Goal: Obtain resource: Download file/media

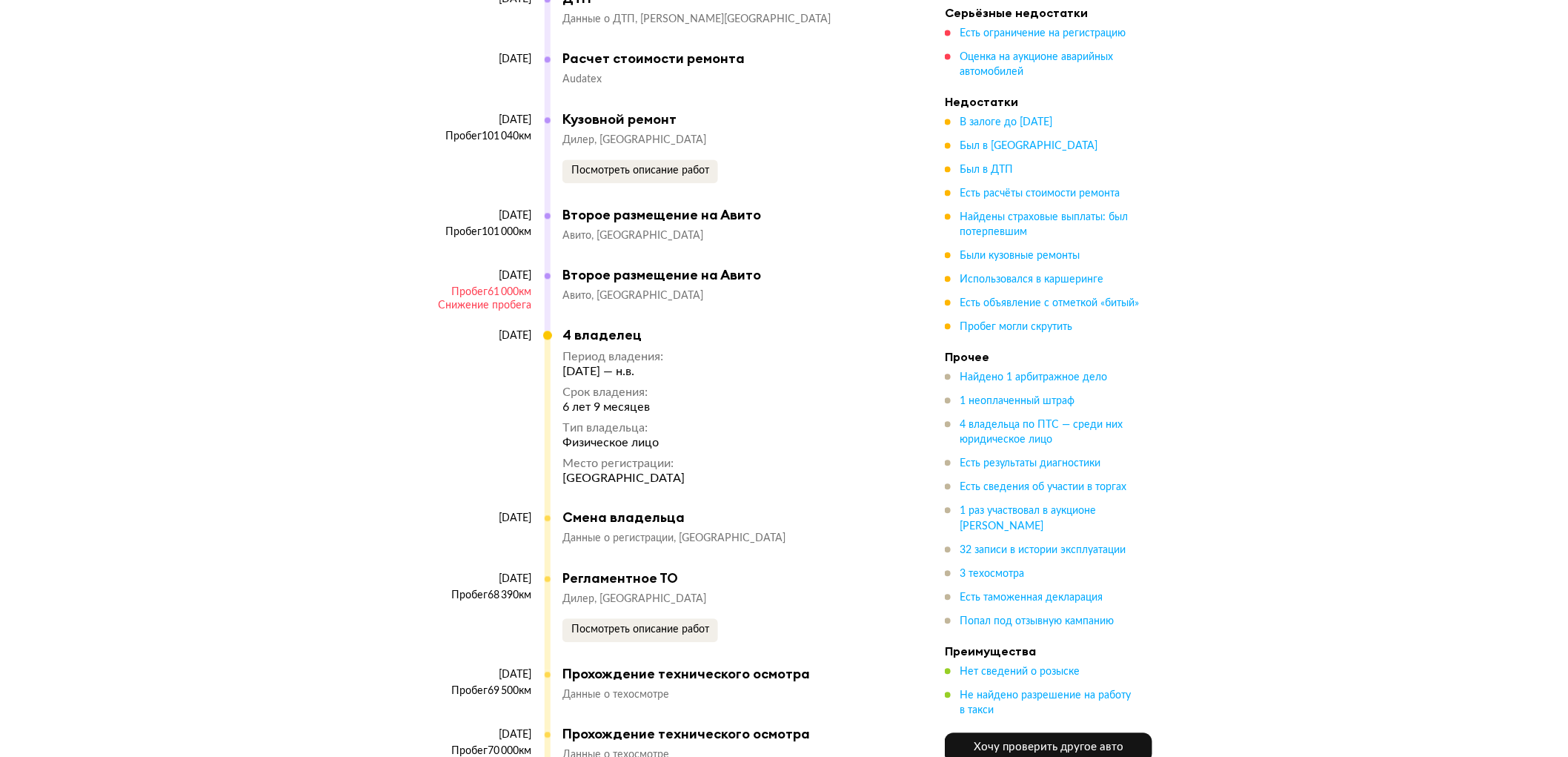
scroll to position [8568, 0]
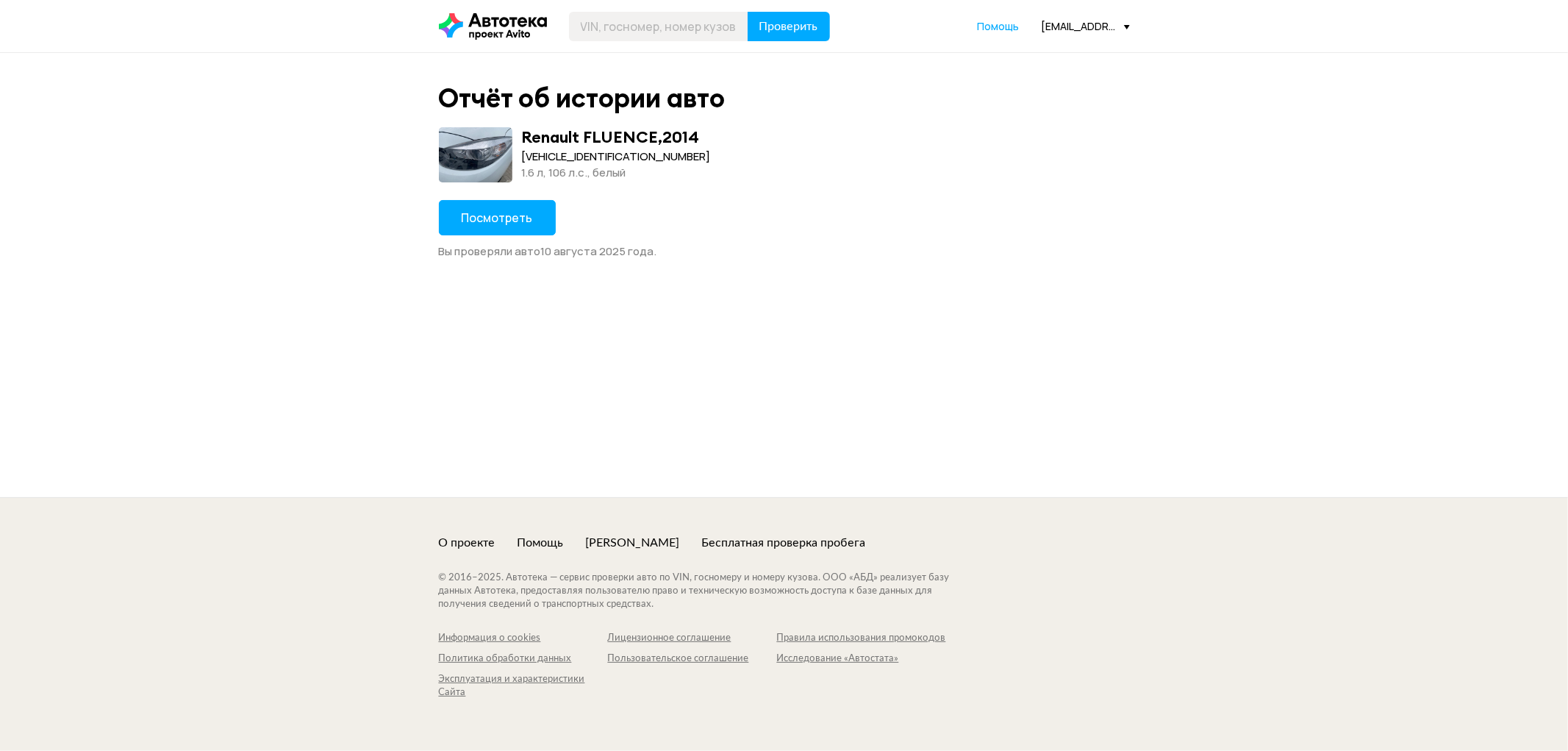
click at [524, 217] on span "Посмотреть" at bounding box center [497, 217] width 71 height 16
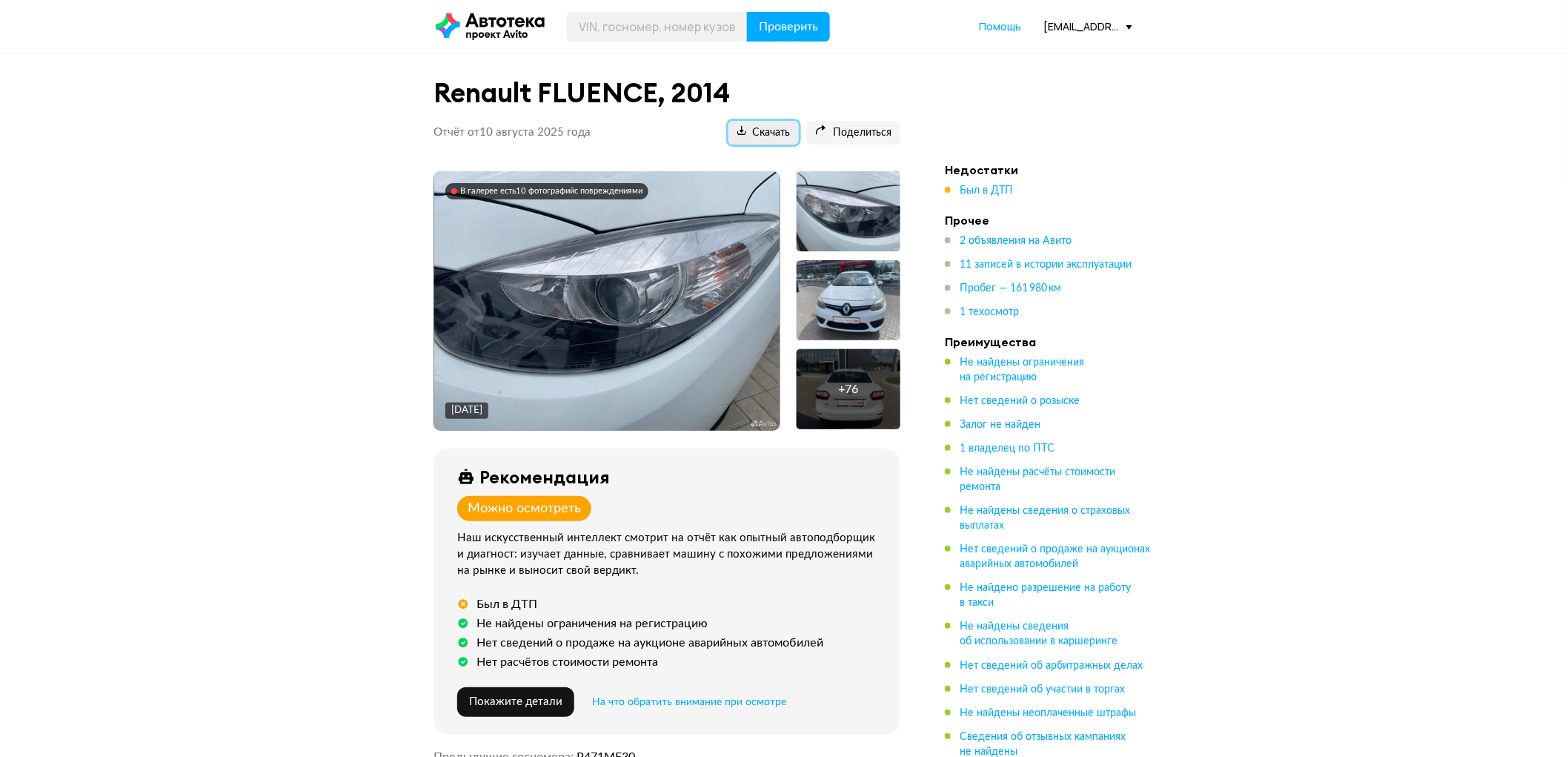
click at [766, 138] on span "Скачать" at bounding box center [763, 133] width 52 height 14
